Goal: Transaction & Acquisition: Purchase product/service

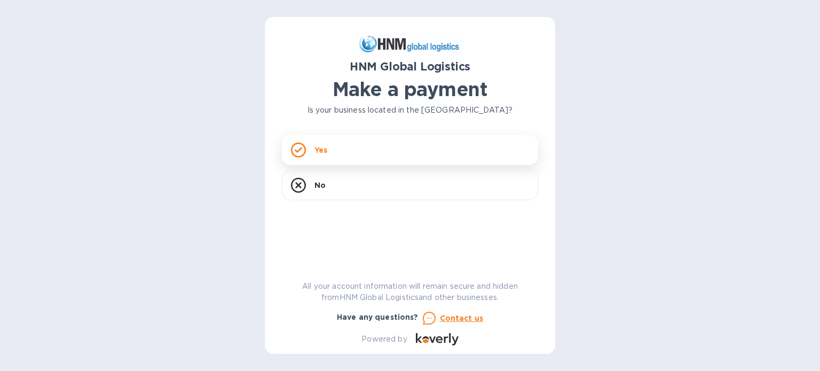
click at [323, 149] on p "Yes" at bounding box center [321, 150] width 13 height 11
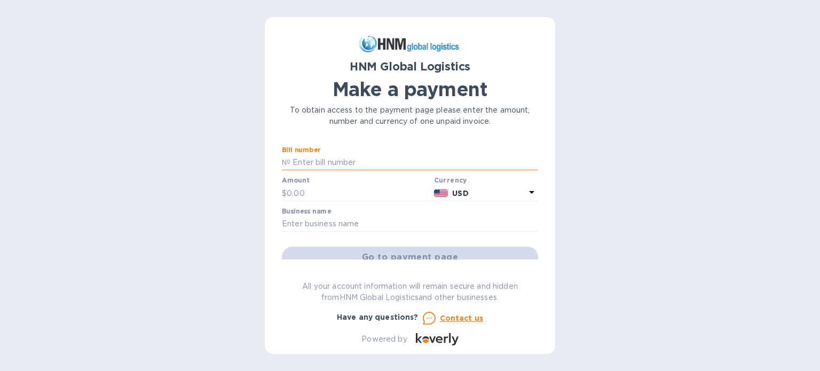
click at [367, 164] on input "text" at bounding box center [415, 163] width 248 height 16
click at [360, 221] on input "text" at bounding box center [410, 224] width 256 height 16
type input "shipwreck eden"
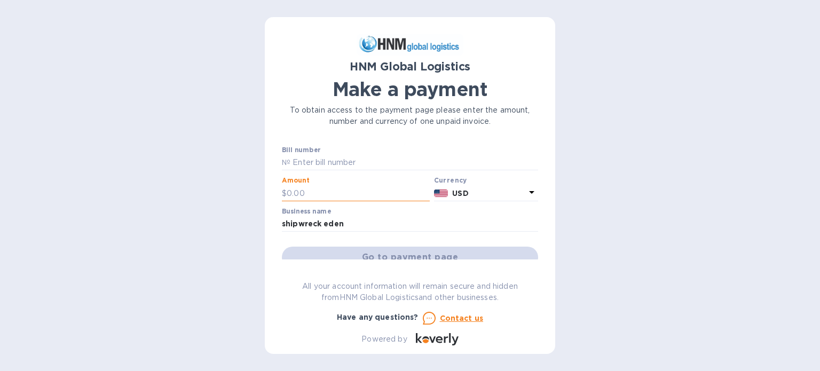
click at [345, 191] on input "text" at bounding box center [358, 193] width 143 height 16
type input "2,497.71"
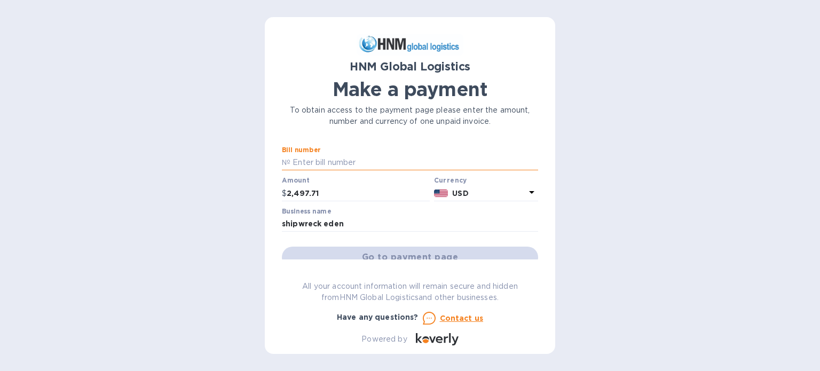
click at [355, 158] on input "text" at bounding box center [415, 163] width 248 height 16
drag, startPoint x: 368, startPoint y: 156, endPoint x: 382, endPoint y: 162, distance: 14.9
click at [382, 162] on input "text" at bounding box center [415, 163] width 248 height 16
click at [420, 161] on input "text" at bounding box center [415, 163] width 248 height 16
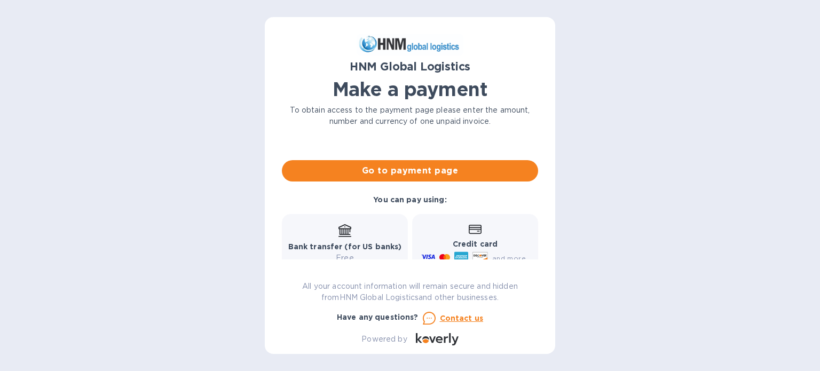
scroll to position [90, 0]
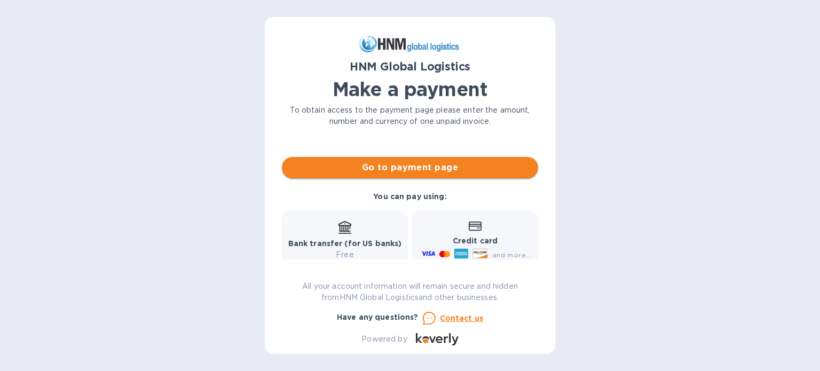
type input "GLCAGLNL25070318"
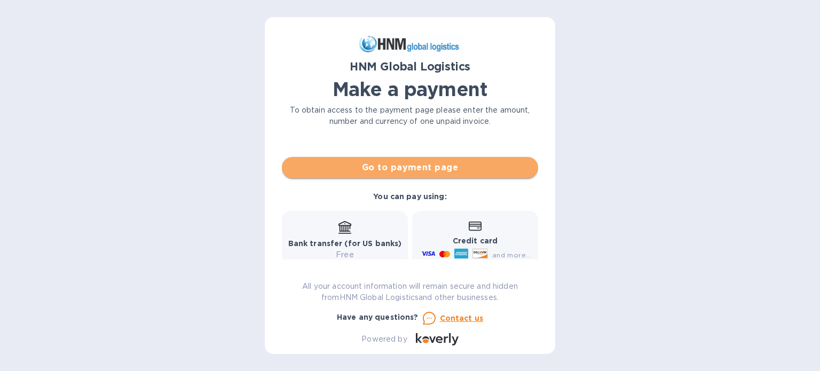
click at [461, 167] on span "Go to payment page" at bounding box center [410, 167] width 239 height 13
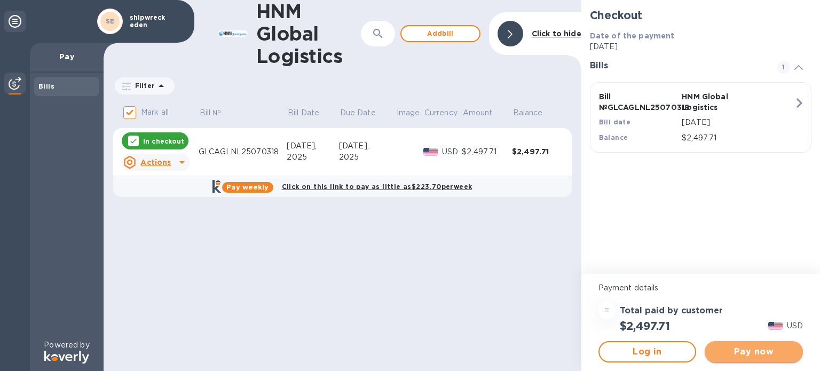
click at [769, 349] on span "Pay now" at bounding box center [754, 352] width 81 height 13
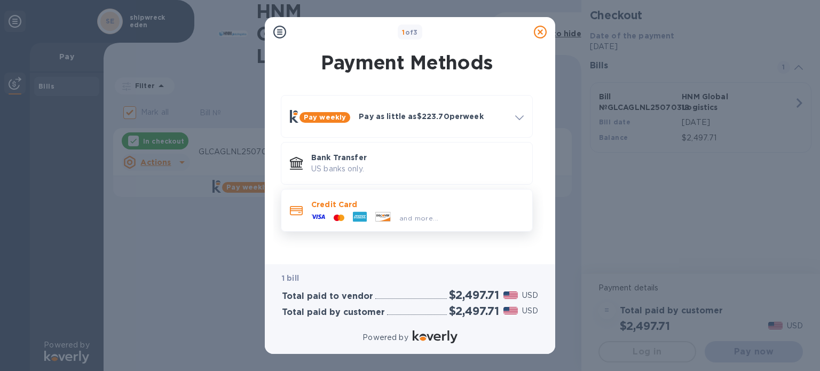
click at [389, 210] on div "and more..." at bounding box center [375, 218] width 136 height 16
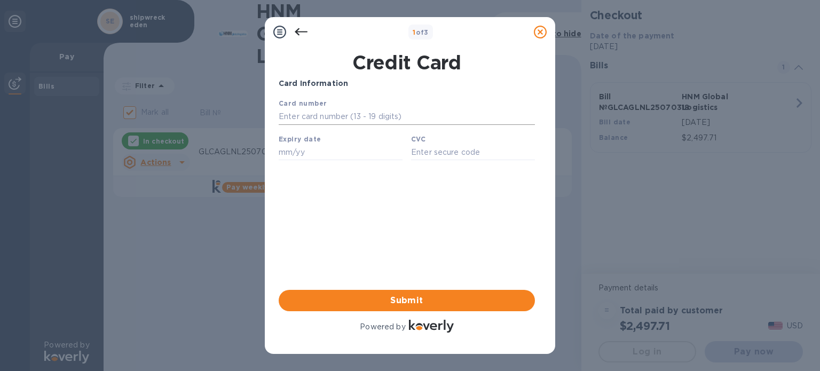
click at [305, 120] on input "text" at bounding box center [407, 117] width 256 height 16
click at [297, 125] on input "text" at bounding box center [407, 117] width 256 height 16
type input "[CREDIT_CARD_NUMBER]"
click at [294, 155] on input "text" at bounding box center [341, 152] width 124 height 16
type input "06/30"
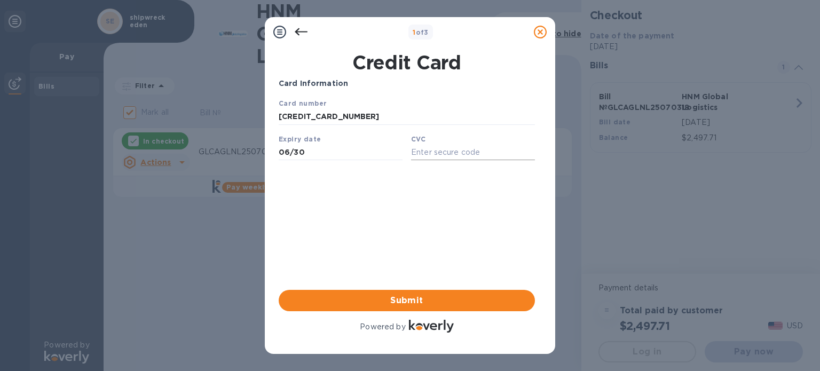
drag, startPoint x: 448, startPoint y: 158, endPoint x: 429, endPoint y: 159, distance: 18.7
click at [429, 159] on input "text" at bounding box center [473, 152] width 124 height 16
type input "708"
click at [438, 300] on span "Submit" at bounding box center [406, 300] width 239 height 13
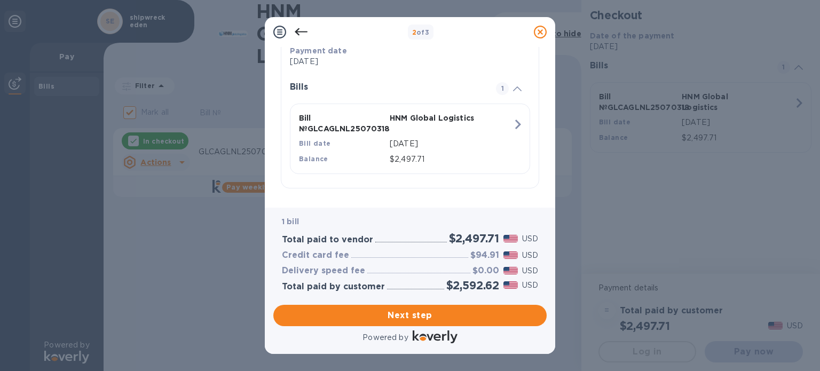
scroll to position [213, 0]
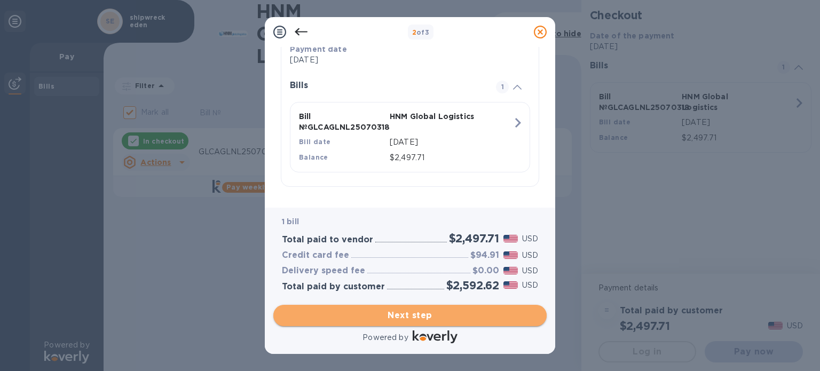
click at [482, 319] on span "Next step" at bounding box center [410, 315] width 256 height 13
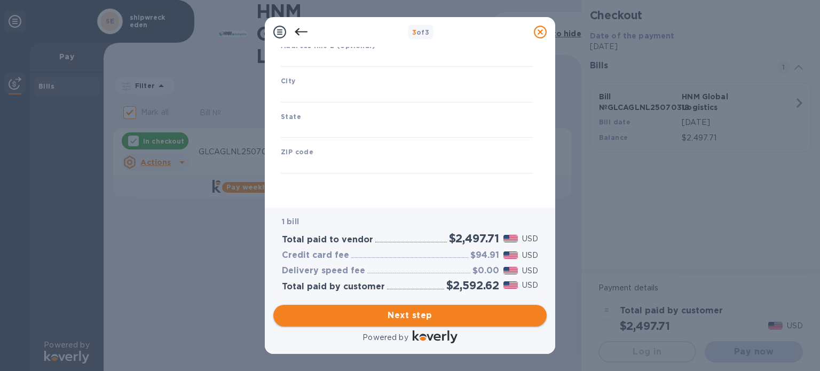
type input "[GEOGRAPHIC_DATA]"
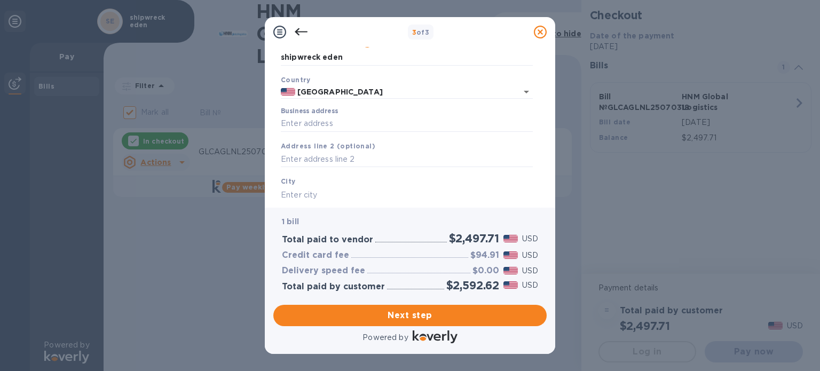
scroll to position [51, 0]
click at [361, 57] on input "shipwreck eden" at bounding box center [407, 57] width 252 height 16
type input "shipwreck eden llc"
click at [333, 123] on input "Business address" at bounding box center [407, 123] width 252 height 16
type input "[STREET_ADDRESS]"
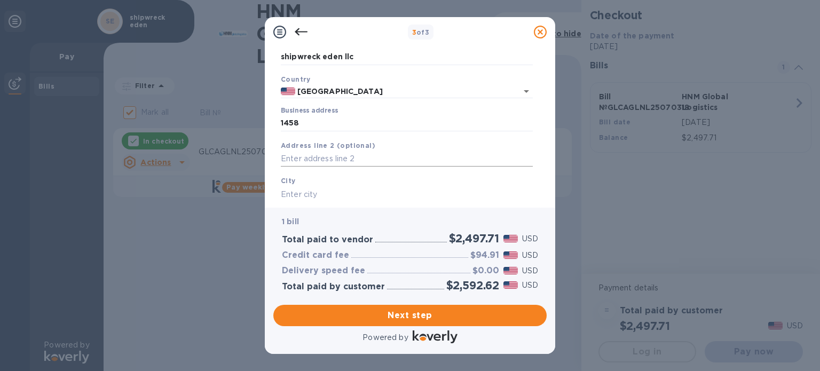
type input "[GEOGRAPHIC_DATA]"
type input "FL"
type input "32909"
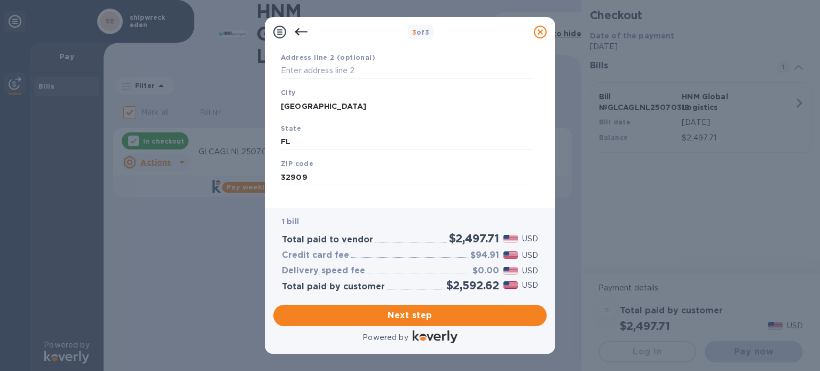
scroll to position [152, 0]
click at [458, 322] on span "Next step" at bounding box center [410, 315] width 256 height 13
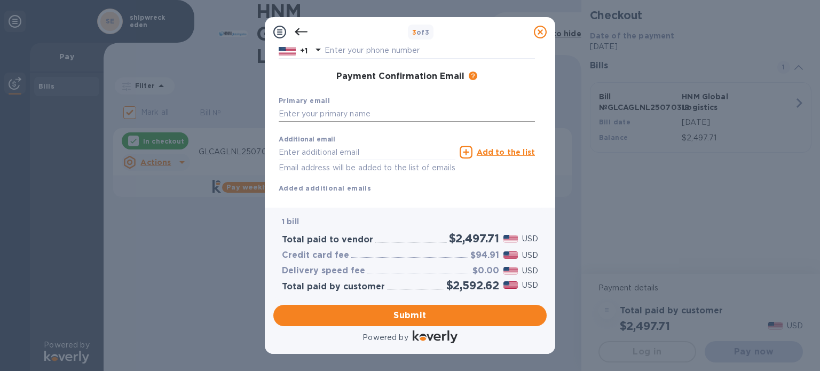
click at [454, 113] on input "text" at bounding box center [407, 114] width 256 height 16
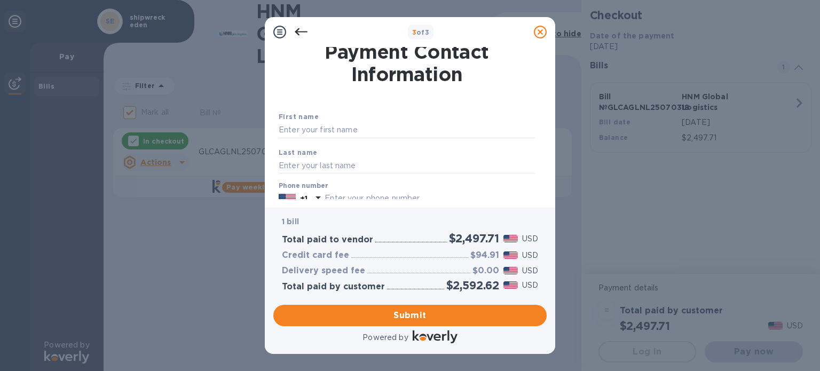
scroll to position [0, 0]
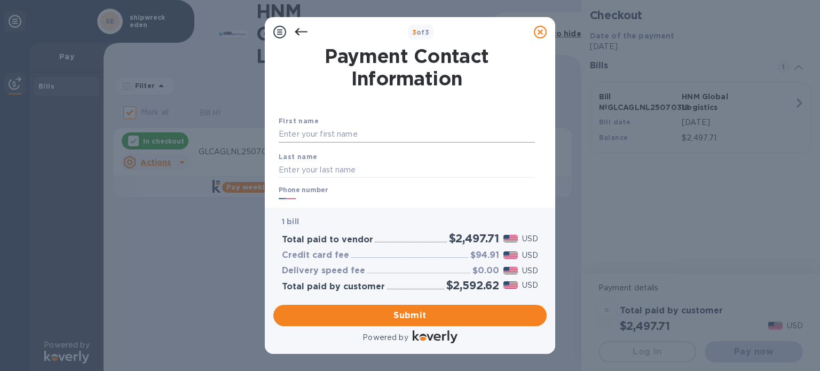
click at [357, 133] on input "text" at bounding box center [407, 135] width 256 height 16
type input "Mario"
type input "[PERSON_NAME]"
type input "8314441746"
type input "[EMAIL_ADDRESS][DOMAIN_NAME]"
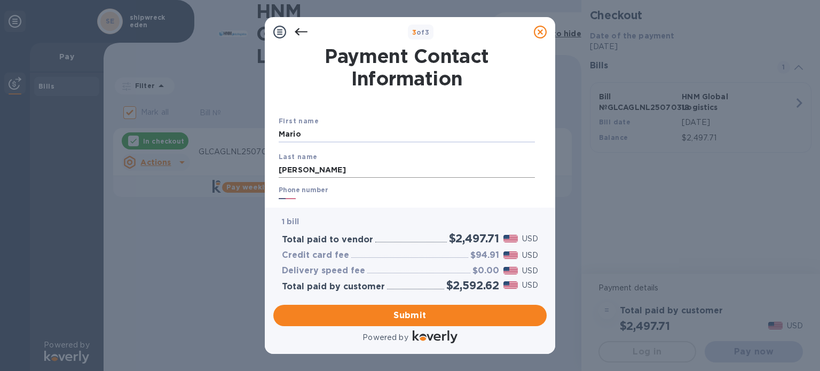
click at [286, 172] on input "[PERSON_NAME]" at bounding box center [407, 170] width 256 height 16
click at [288, 173] on input "[PERSON_NAME]" at bounding box center [407, 170] width 256 height 16
type input "[PERSON_NAME]"
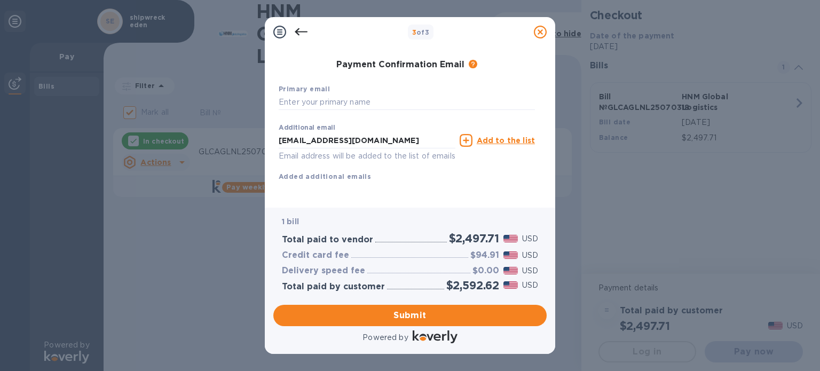
scroll to position [177, 0]
drag, startPoint x: 387, startPoint y: 130, endPoint x: 178, endPoint y: 113, distance: 209.5
click at [178, 113] on div "3 of 3 Payment Contact Information First name [PERSON_NAME] Last name [PERSON_N…" at bounding box center [410, 185] width 820 height 371
drag, startPoint x: 319, startPoint y: 89, endPoint x: 305, endPoint y: 88, distance: 13.4
click at [305, 95] on input "text" at bounding box center [407, 103] width 256 height 16
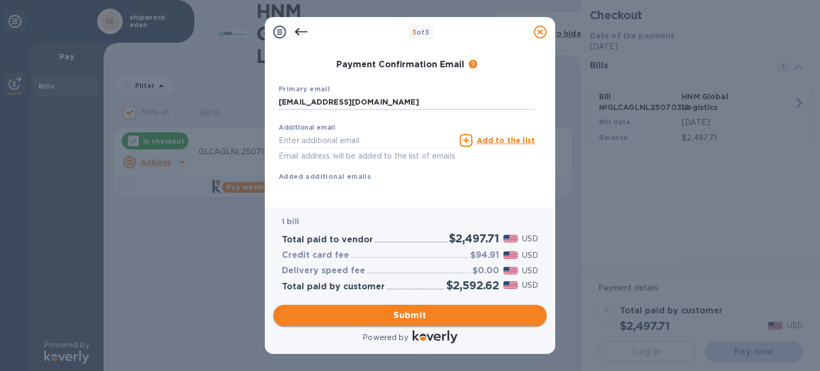
type input "[EMAIL_ADDRESS][DOMAIN_NAME]"
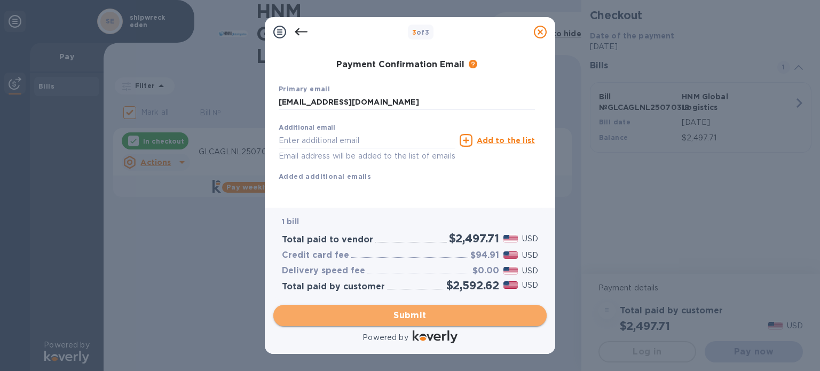
click at [516, 311] on span "Submit" at bounding box center [410, 315] width 256 height 13
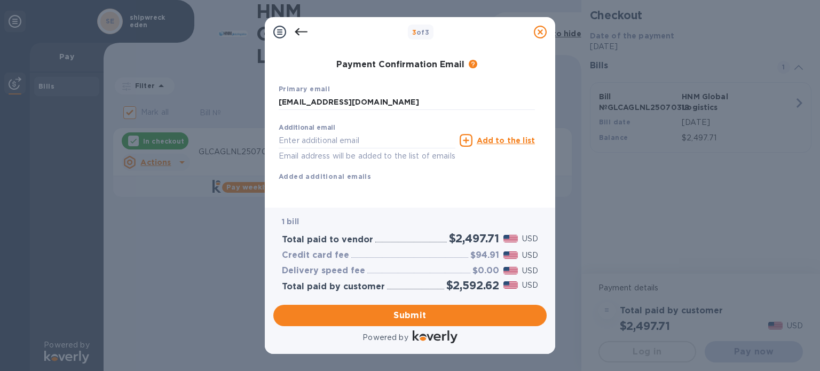
scroll to position [0, 0]
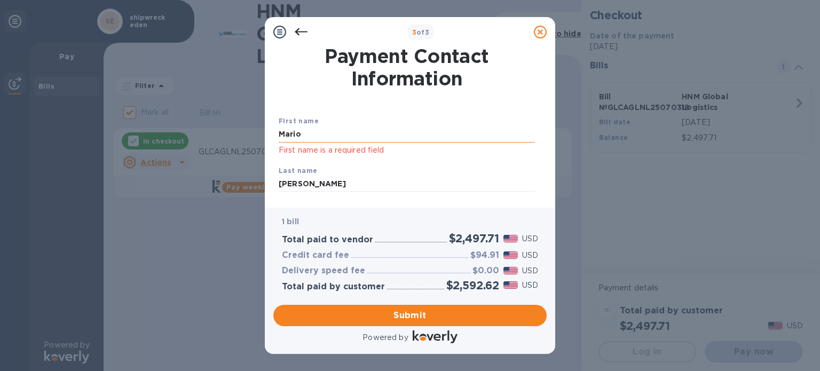
click at [359, 131] on input "Mario" at bounding box center [407, 135] width 256 height 16
drag, startPoint x: 351, startPoint y: 132, endPoint x: 160, endPoint y: 146, distance: 191.7
click at [160, 146] on div "3 of 3 Payment Contact Information First name [PERSON_NAME] First name is a req…" at bounding box center [410, 185] width 820 height 371
type input "Mario"
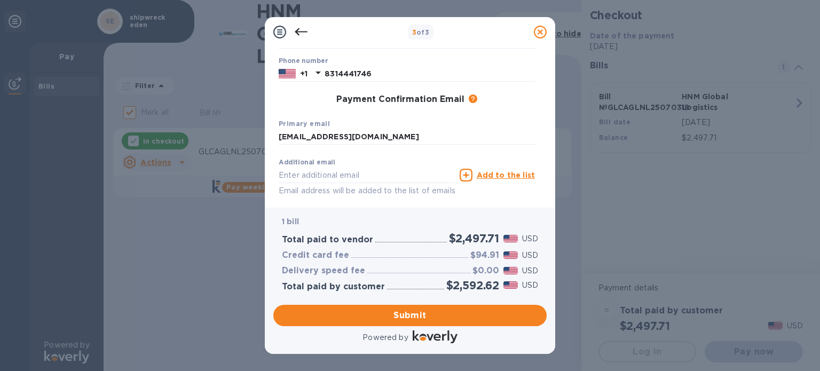
scroll to position [147, 0]
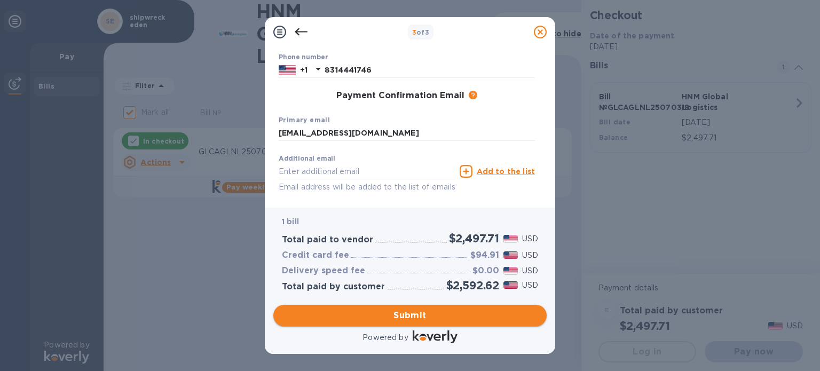
click at [417, 313] on span "Submit" at bounding box center [410, 315] width 256 height 13
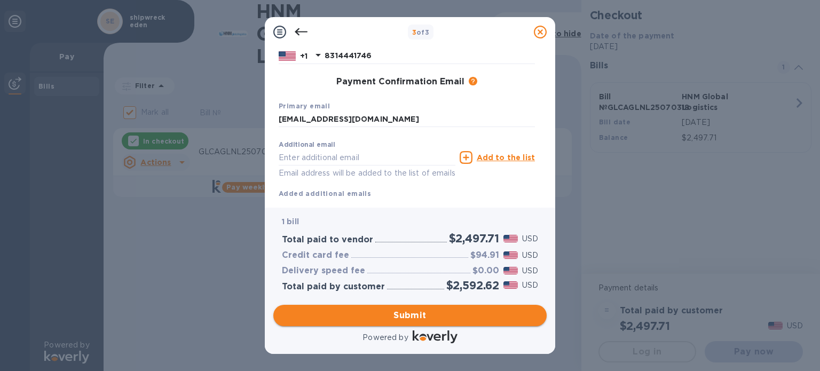
scroll to position [132, 0]
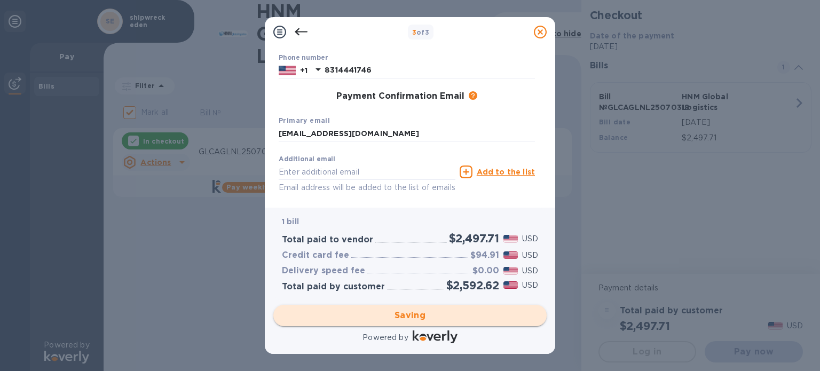
checkbox input "false"
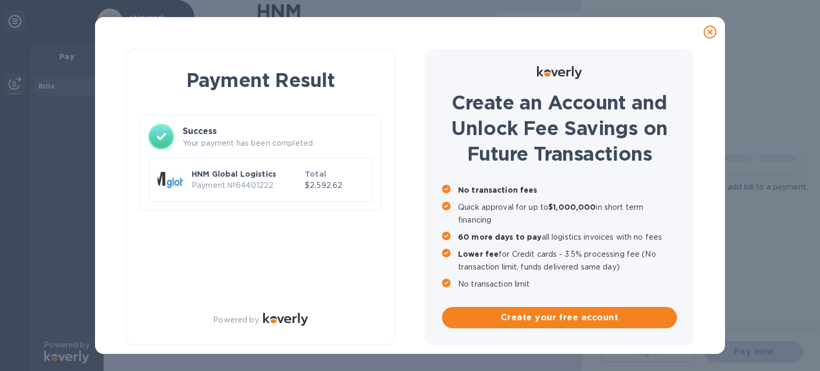
scroll to position [0, 0]
